Goal: Find specific page/section: Find specific page/section

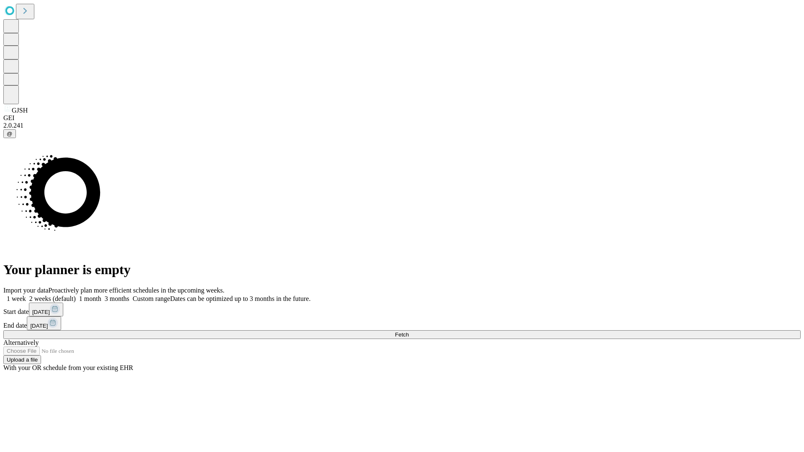
click at [409, 332] on span "Fetch" at bounding box center [402, 335] width 14 height 6
